Goal: Task Accomplishment & Management: Manage account settings

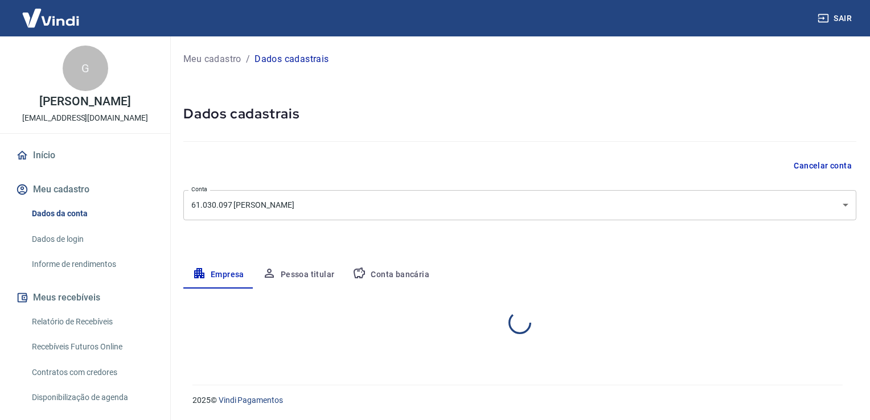
select select "SP"
select select "business"
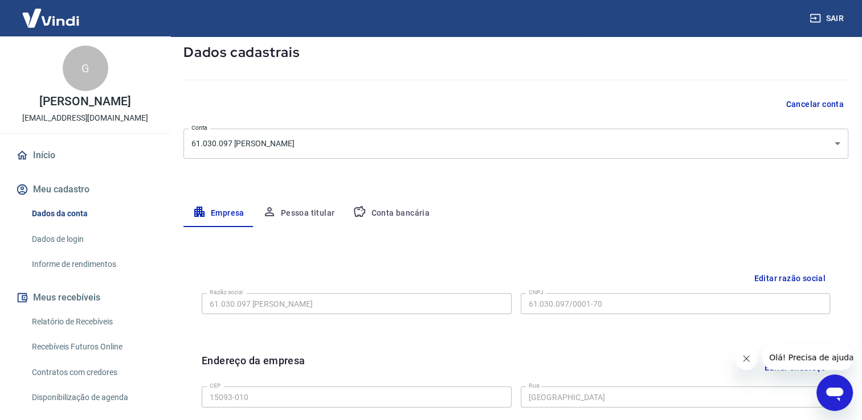
scroll to position [60, 0]
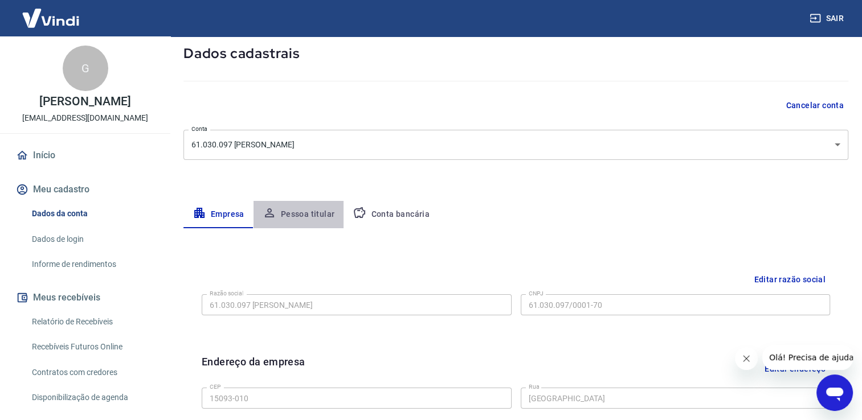
click at [304, 216] on button "Pessoa titular" at bounding box center [298, 214] width 91 height 27
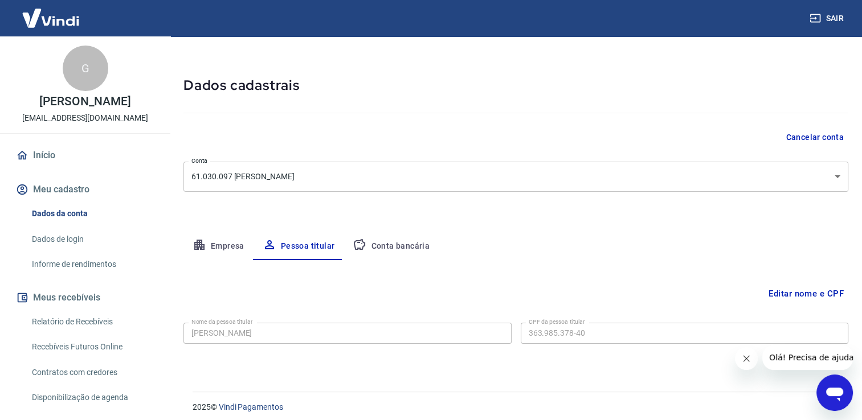
scroll to position [22, 0]
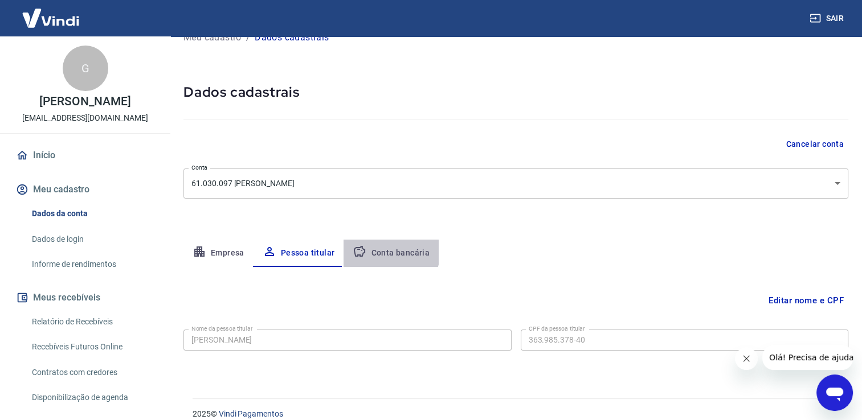
click at [383, 251] on button "Conta bancária" at bounding box center [390, 253] width 95 height 27
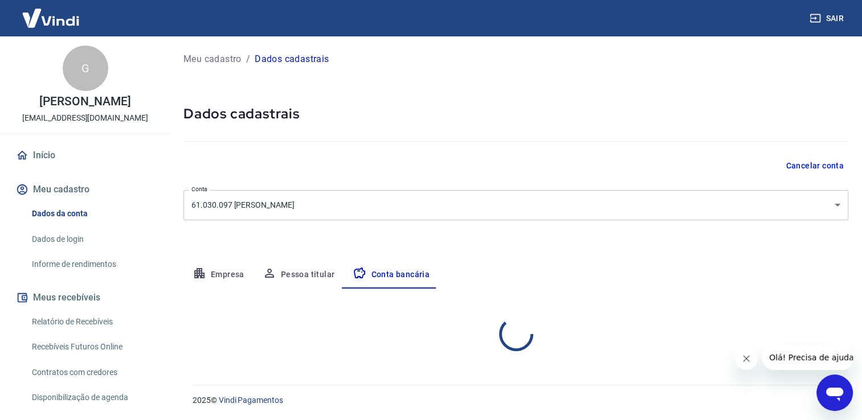
scroll to position [0, 0]
select select "1"
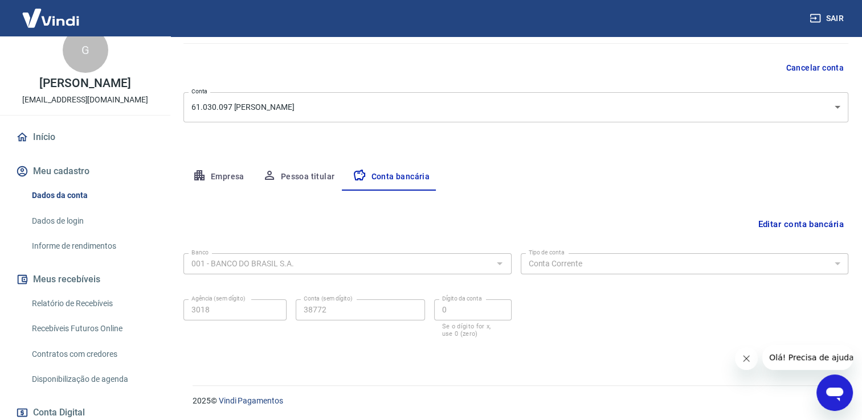
scroll to position [18, 0]
click at [63, 174] on button "Meu cadastro" at bounding box center [85, 171] width 143 height 25
click at [54, 185] on button "Meu cadastro" at bounding box center [85, 171] width 143 height 25
click at [54, 230] on link "Dados de login" at bounding box center [91, 221] width 129 height 23
